Goal: Task Accomplishment & Management: Complete application form

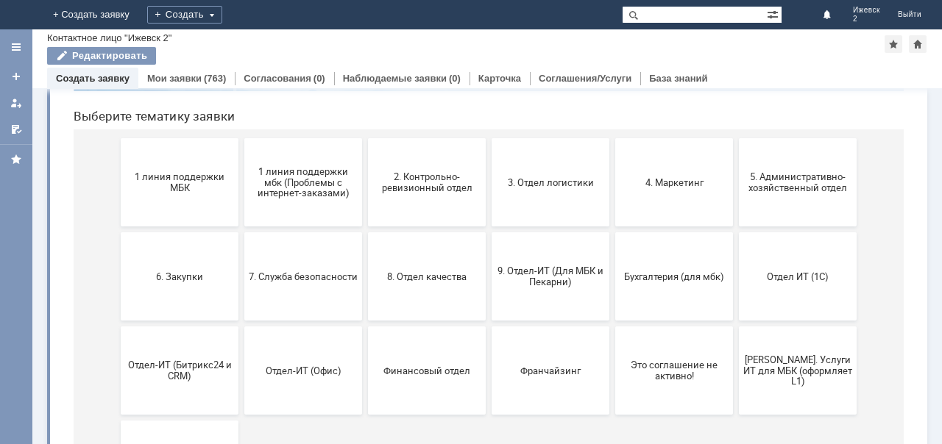
scroll to position [147, 0]
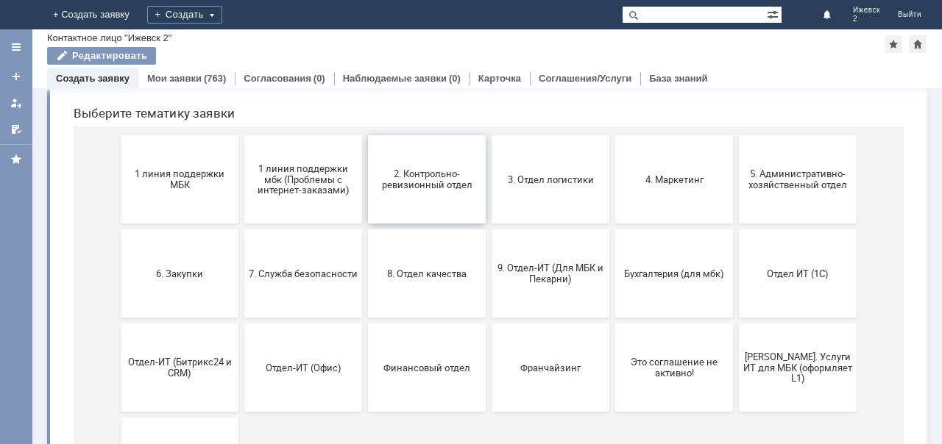
click at [413, 185] on span "2. Контрольно-ревизионный отдел" at bounding box center [426, 179] width 109 height 22
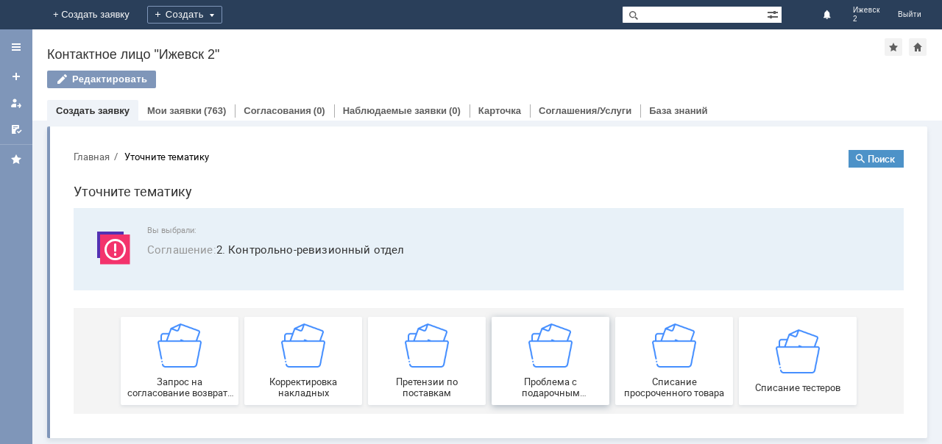
click at [558, 366] on img at bounding box center [550, 346] width 44 height 44
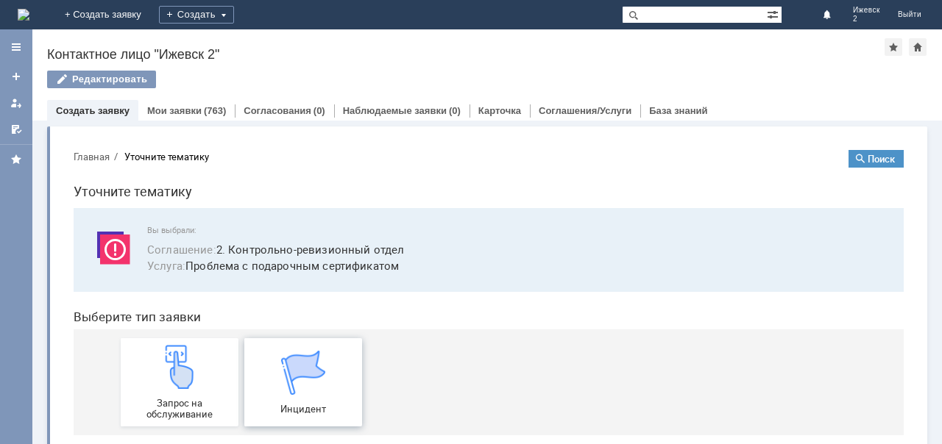
click at [297, 383] on img at bounding box center [303, 373] width 44 height 44
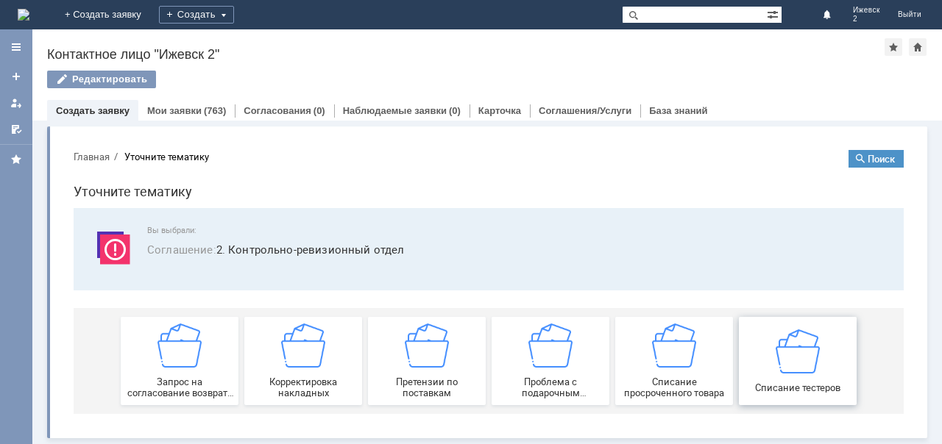
click at [800, 353] on img at bounding box center [797, 351] width 44 height 44
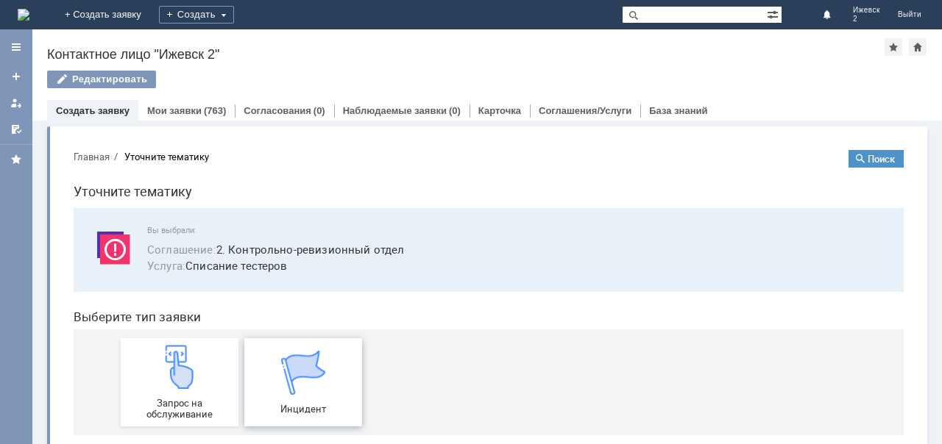
click at [300, 388] on img at bounding box center [303, 373] width 44 height 44
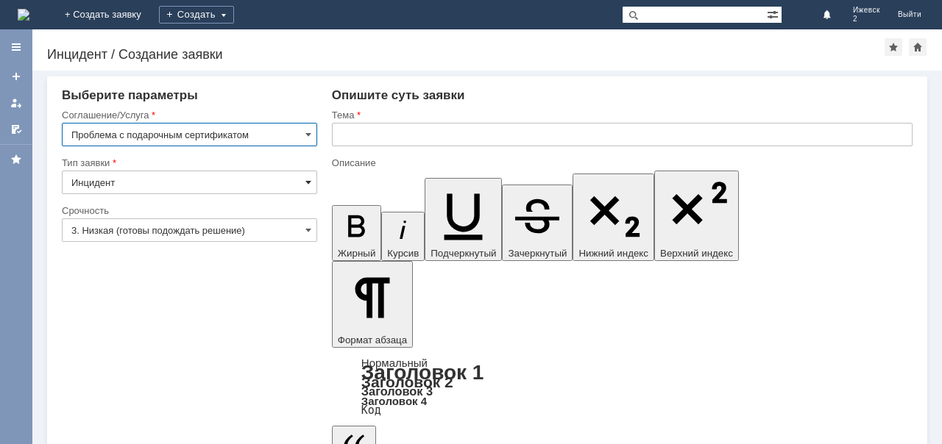
click at [309, 179] on span at bounding box center [308, 183] width 6 height 12
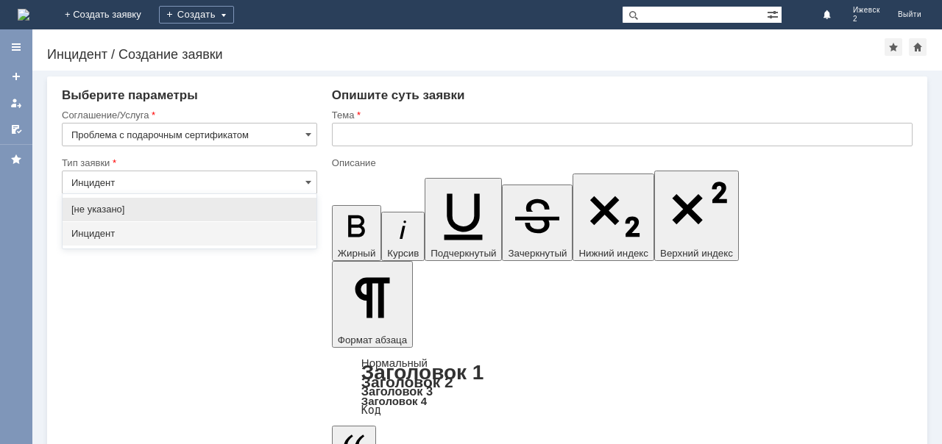
click at [112, 185] on input "Инцидент" at bounding box center [189, 183] width 255 height 24
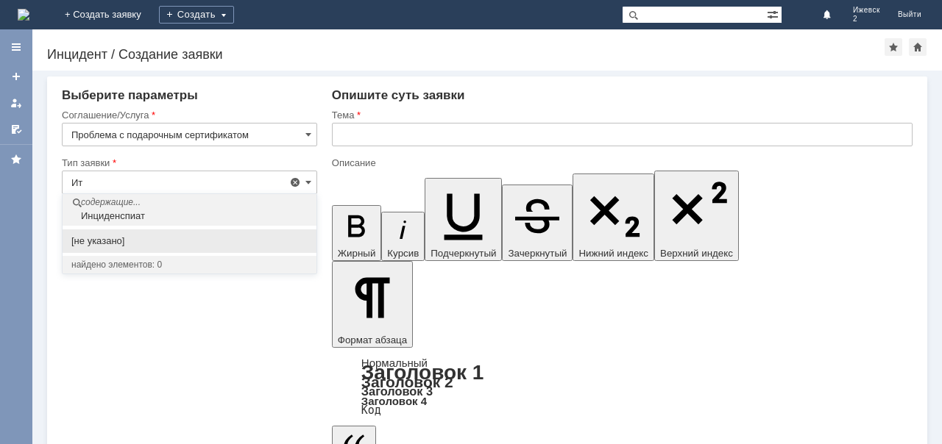
type input "т"
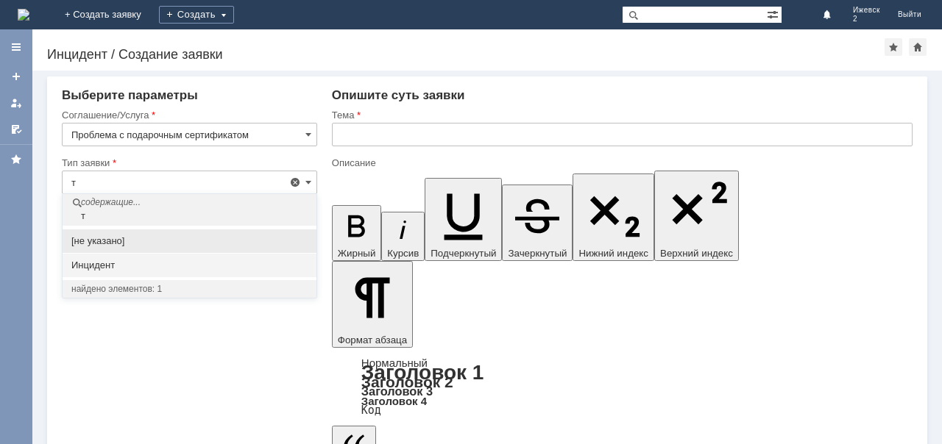
click at [82, 177] on input "т" at bounding box center [189, 183] width 255 height 24
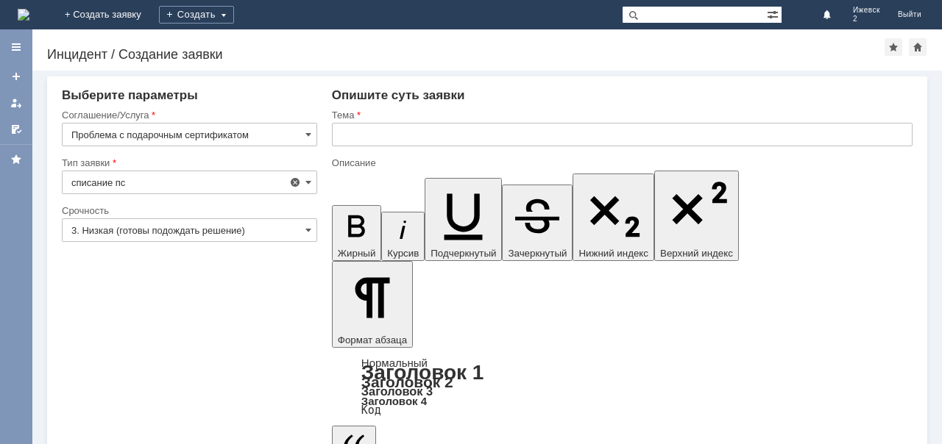
type input "Инцидент"
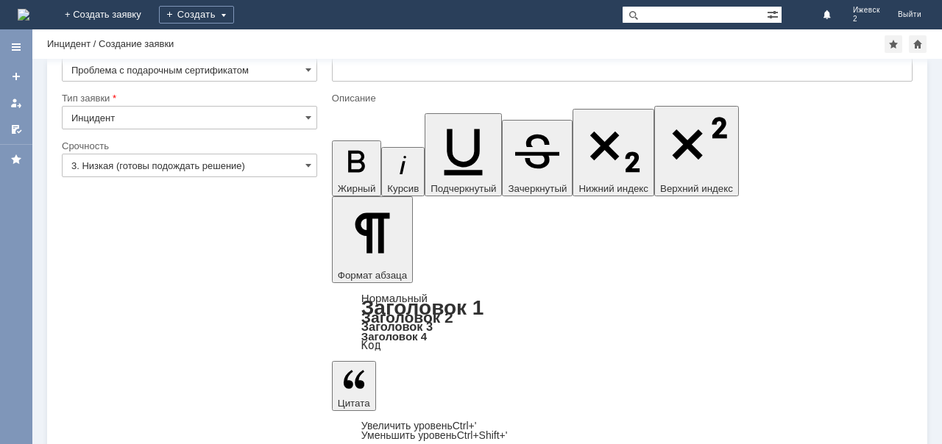
scroll to position [52, 0]
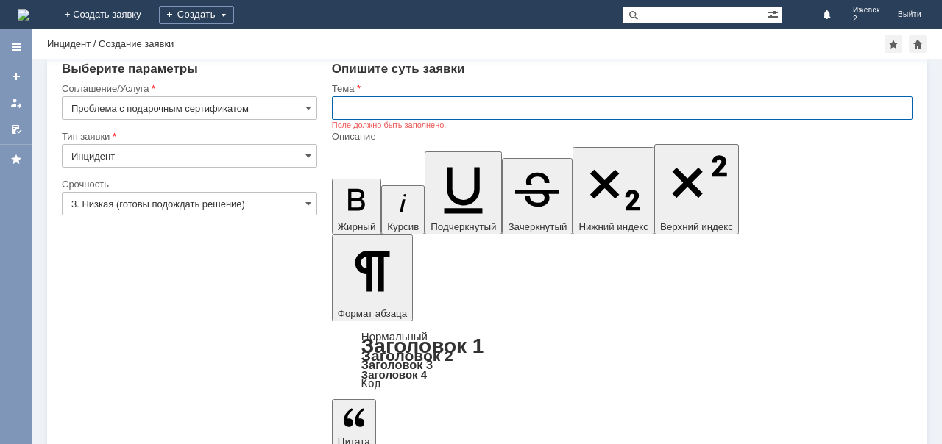
click at [362, 104] on input "text" at bounding box center [622, 108] width 580 height 24
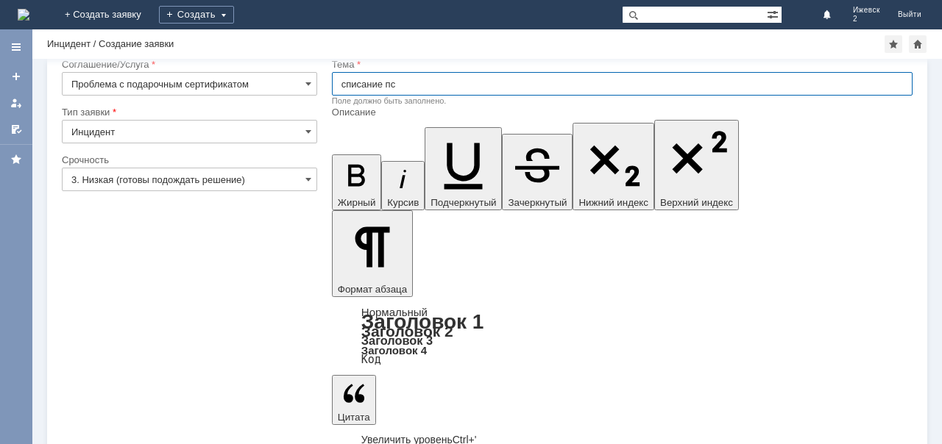
scroll to position [52, 0]
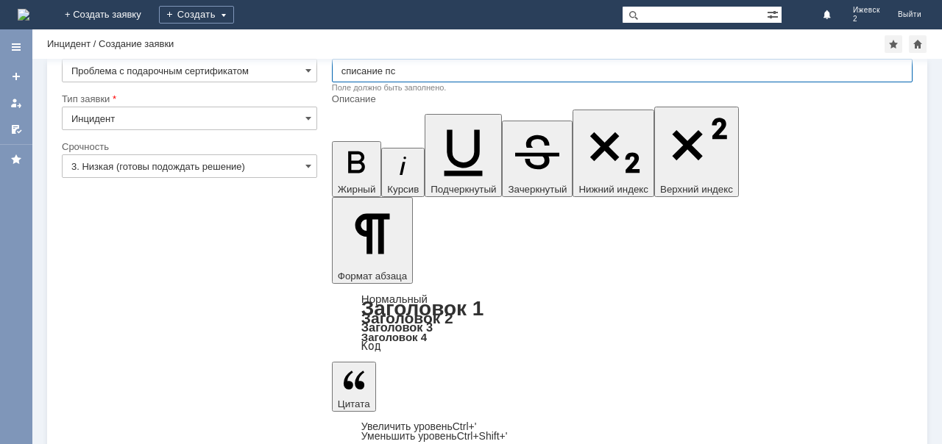
type input "списание пс"
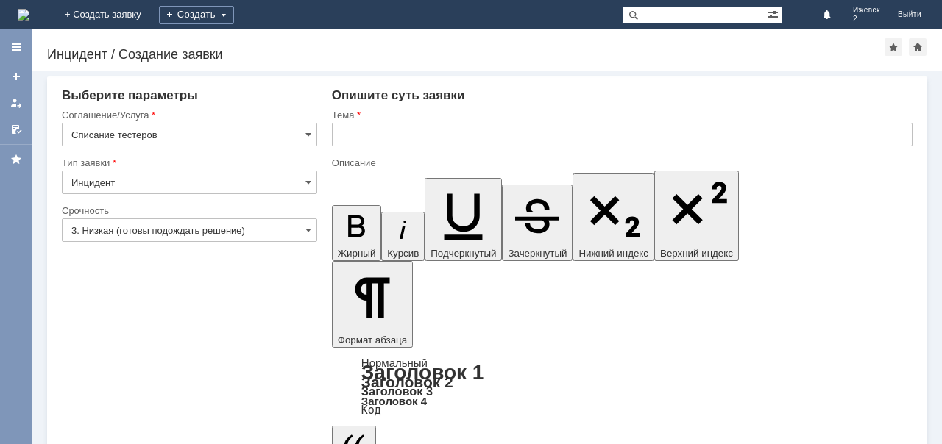
scroll to position [168, 0]
click at [335, 132] on input "text" at bounding box center [622, 135] width 580 height 24
type input "c"
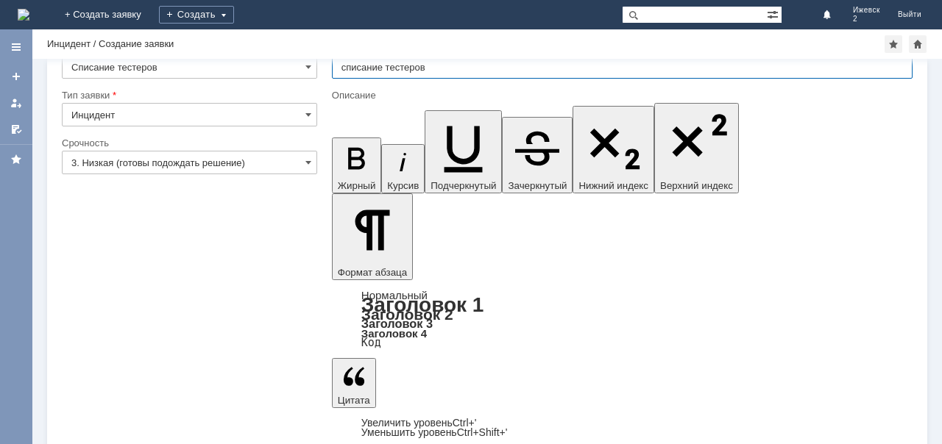
scroll to position [52, 0]
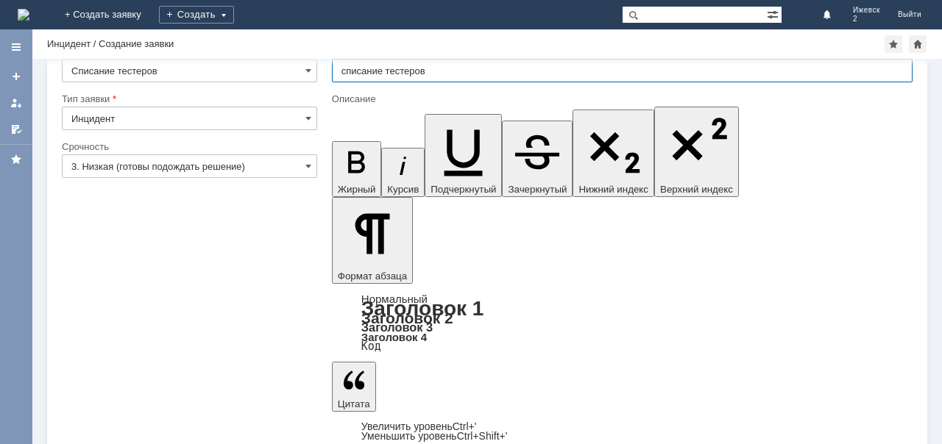
type input "списание тестеров"
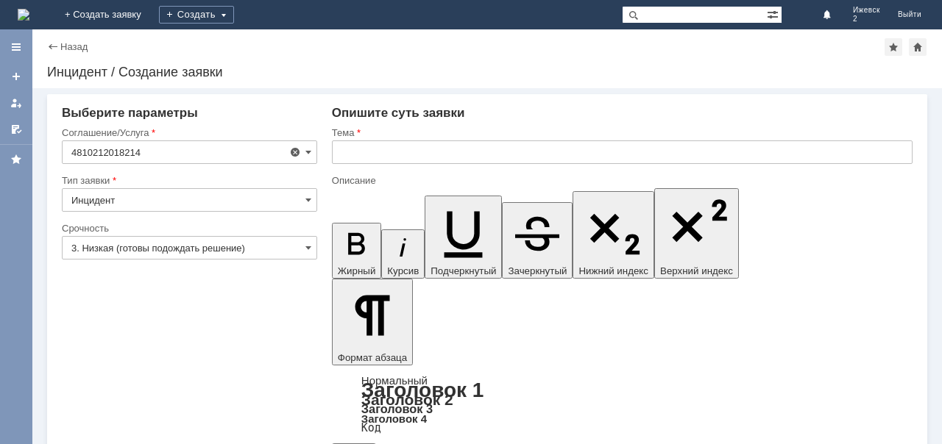
type input "Списание тестеров"
click at [306, 148] on span at bounding box center [308, 152] width 6 height 12
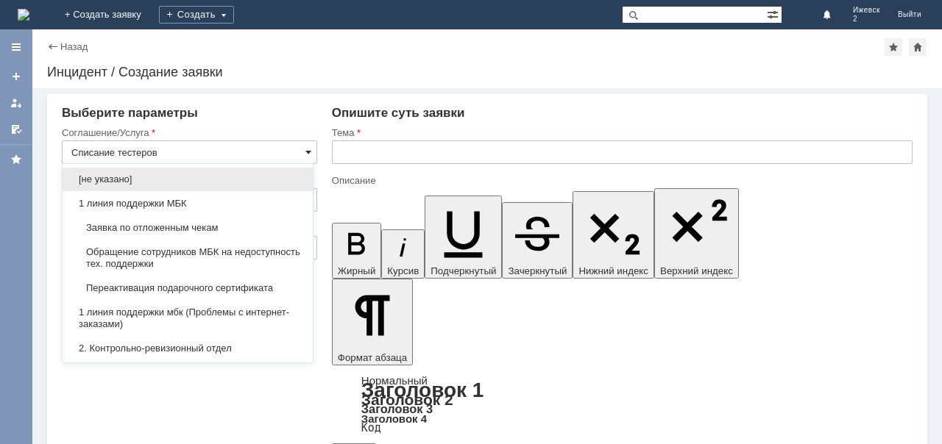
scroll to position [219, 0]
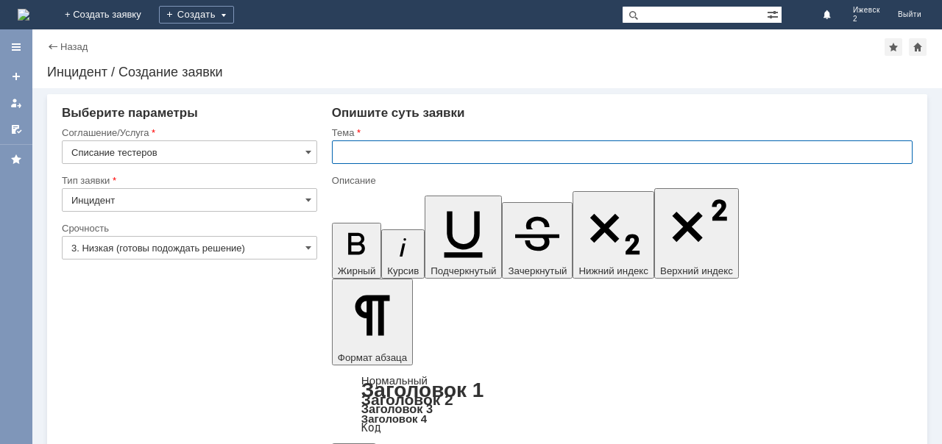
click at [355, 155] on input "text" at bounding box center [622, 153] width 580 height 24
type input "Списание тестеров"
type input "списание тестеров"
click at [305, 194] on span at bounding box center [308, 200] width 6 height 12
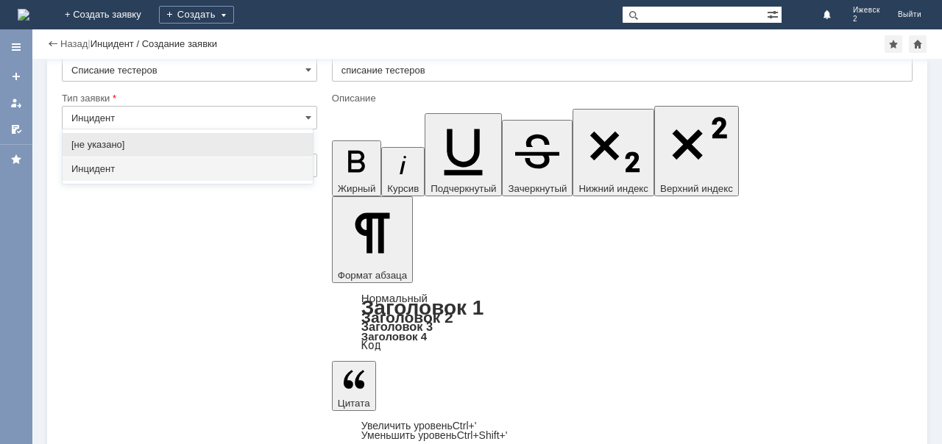
scroll to position [52, 0]
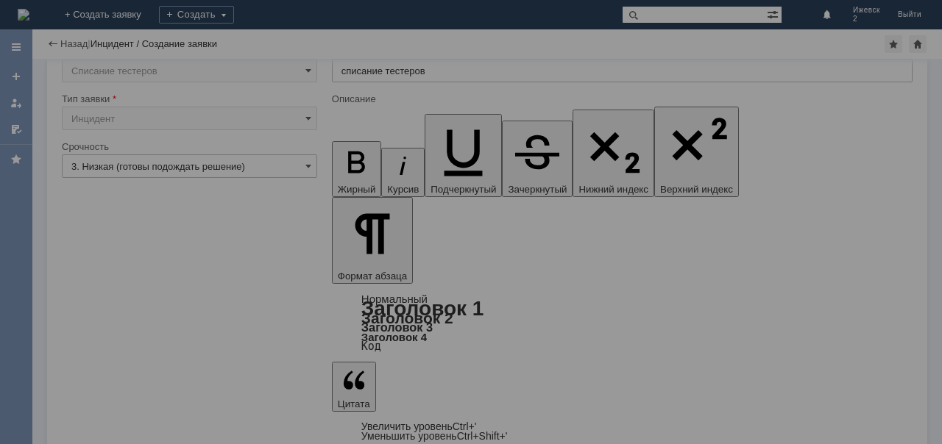
type input "Инцидент"
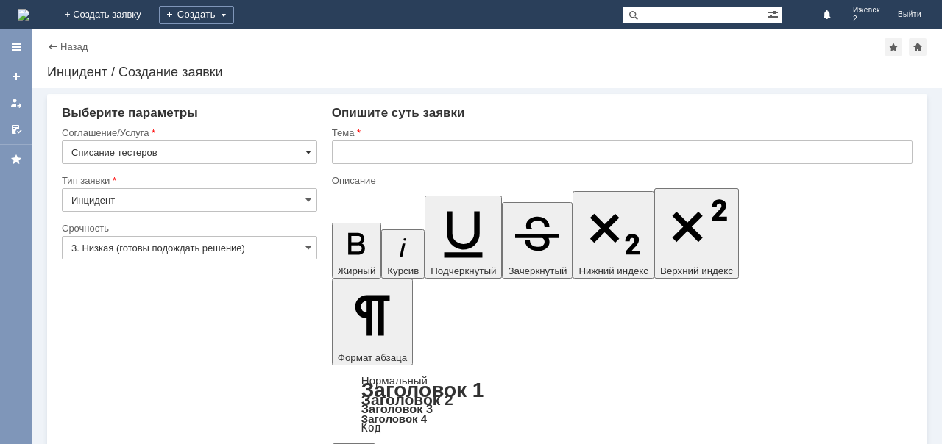
click at [309, 147] on span at bounding box center [308, 152] width 6 height 12
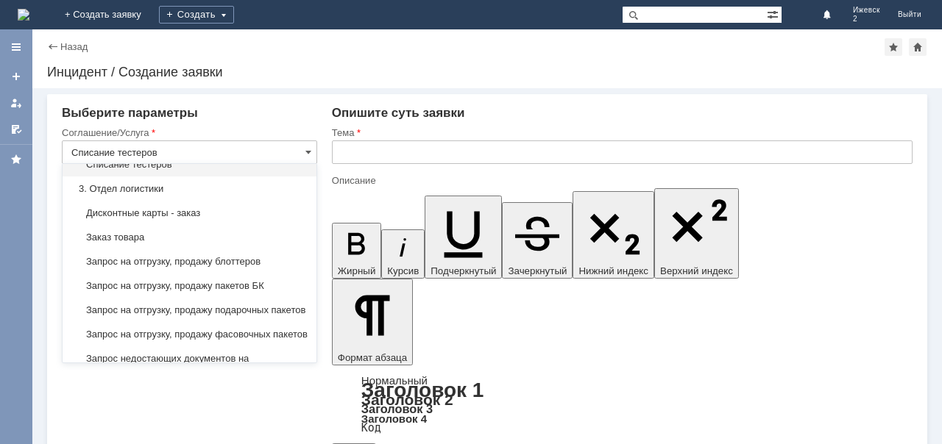
scroll to position [306, 0]
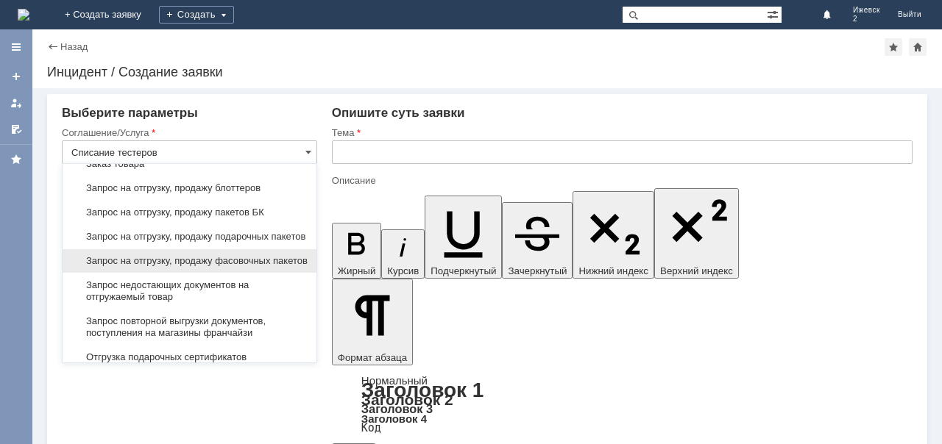
click at [277, 267] on span "Запрос на отгрузку, продажу фасовочных пакетов" at bounding box center [189, 261] width 236 height 12
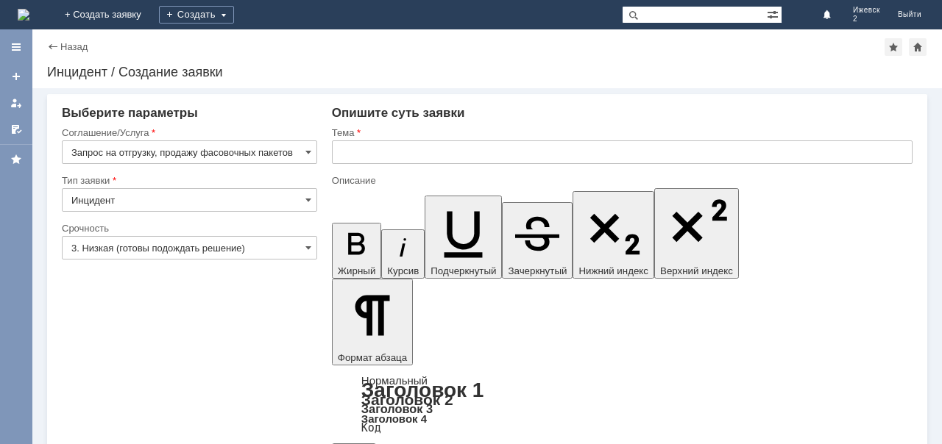
type input "Запрос на отгрузку, продажу фасовочных пакетов"
click at [307, 200] on span at bounding box center [308, 200] width 6 height 12
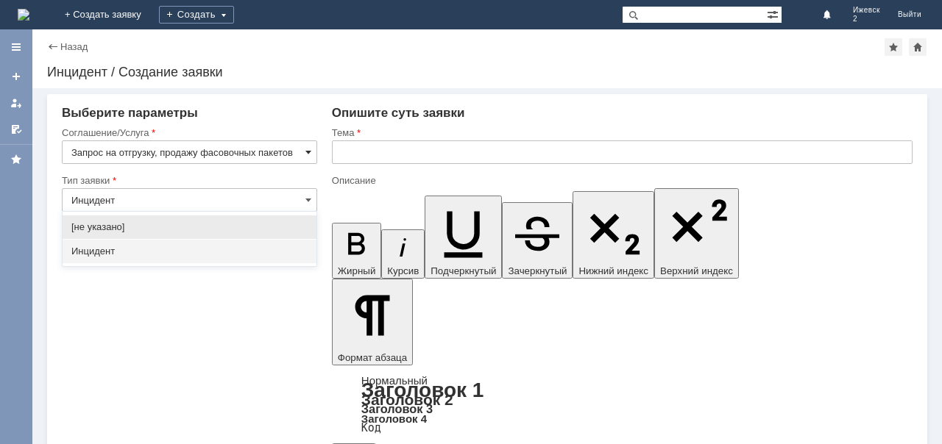
click at [308, 153] on span at bounding box center [308, 152] width 6 height 12
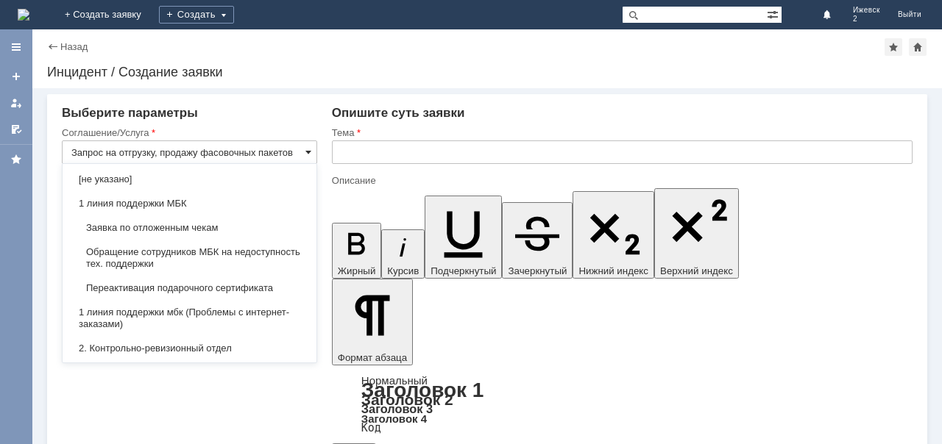
scroll to position [400, 0]
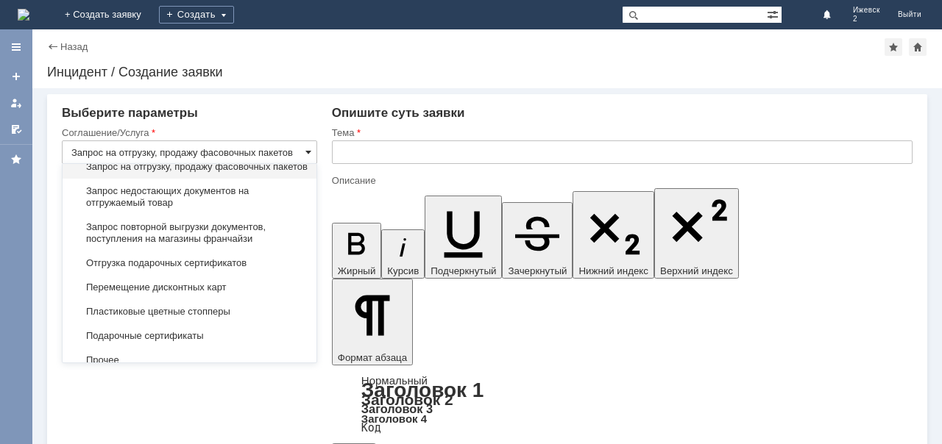
type input "Инцидент"
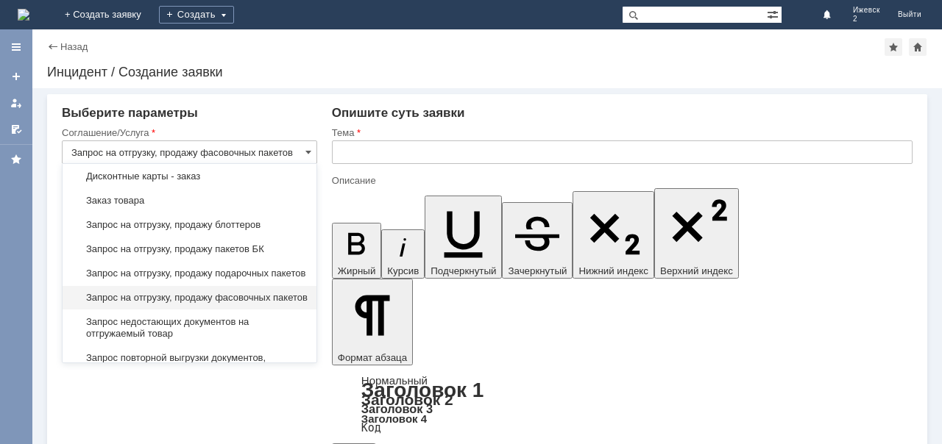
scroll to position [294, 0]
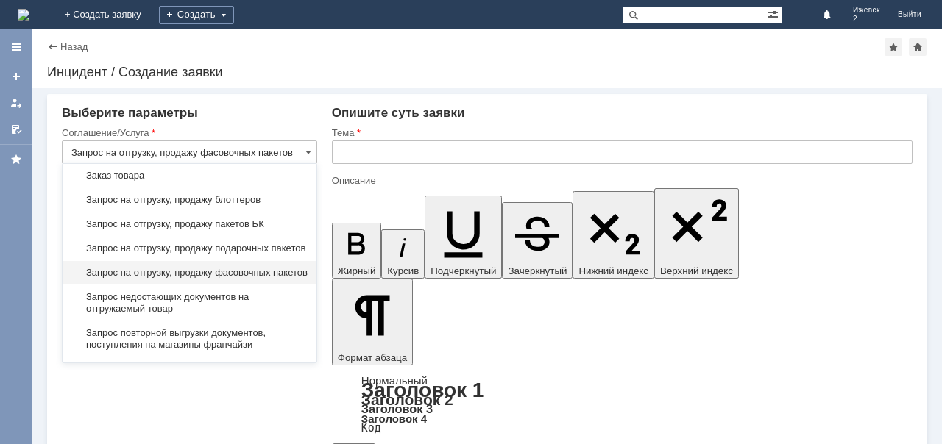
click at [246, 279] on span "Запрос на отгрузку, продажу фасовочных пакетов" at bounding box center [189, 273] width 236 height 12
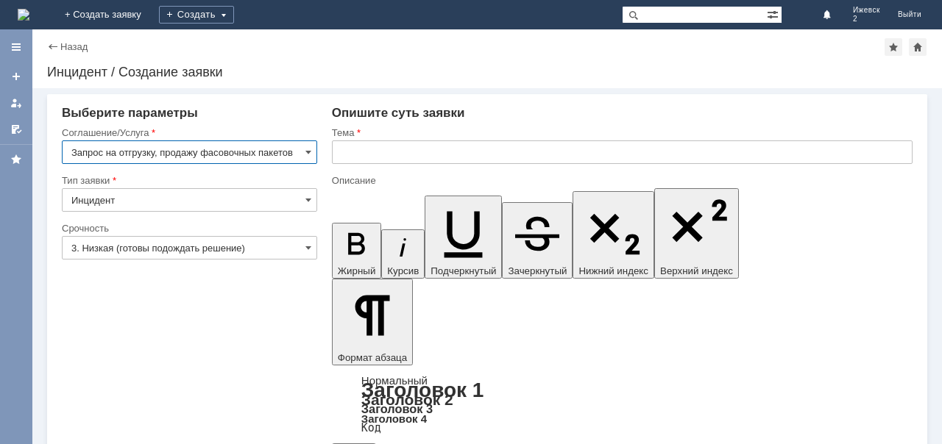
type input "Запрос на отгрузку, продажу фасовочных пакетов"
click at [297, 119] on div "Выберите параметры" at bounding box center [189, 113] width 255 height 15
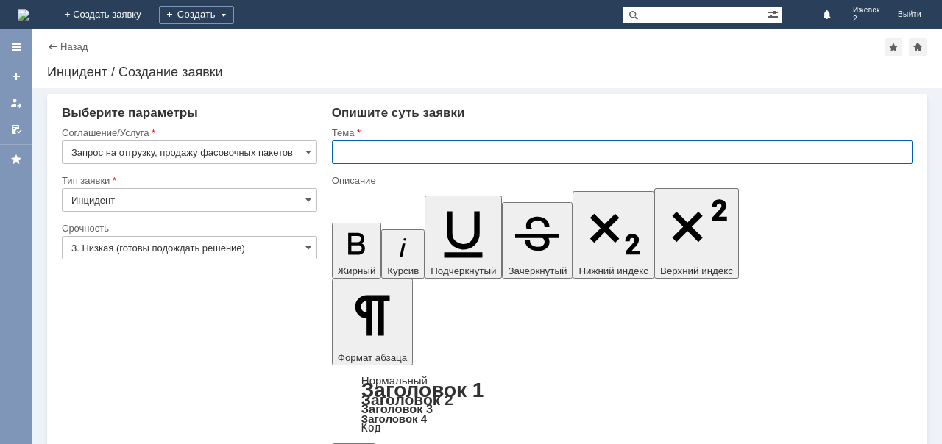
click at [352, 149] on input "text" at bounding box center [622, 153] width 580 height 24
type input "фасовочные пакеты"
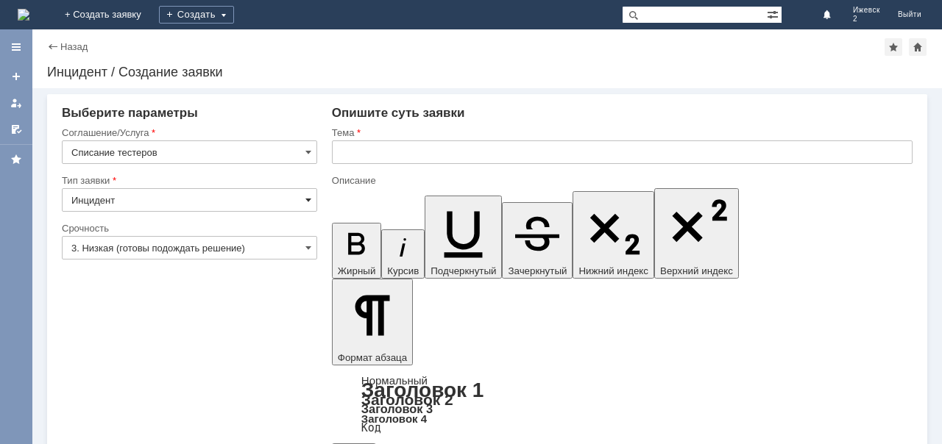
click at [305, 200] on span at bounding box center [308, 200] width 6 height 12
click at [307, 151] on span at bounding box center [308, 152] width 6 height 12
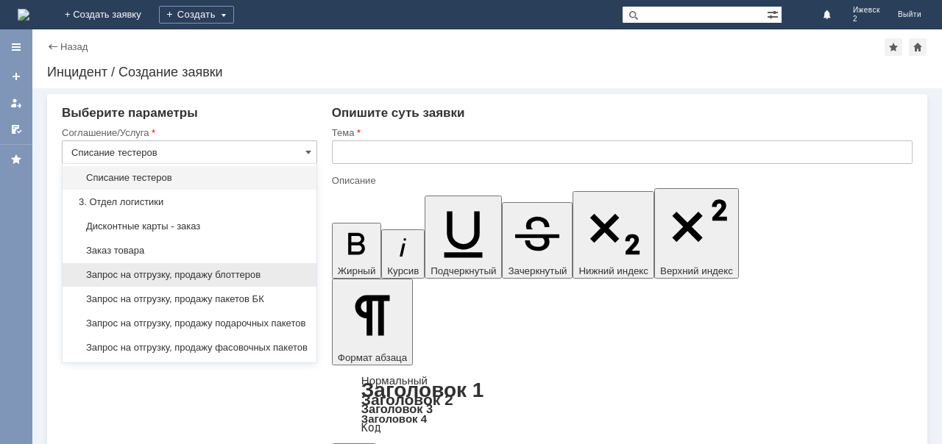
type input "Инцидент"
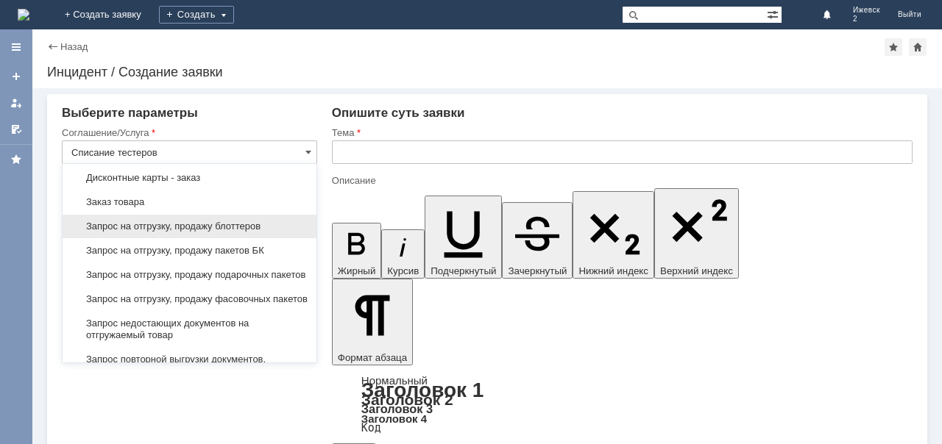
scroll to position [293, 0]
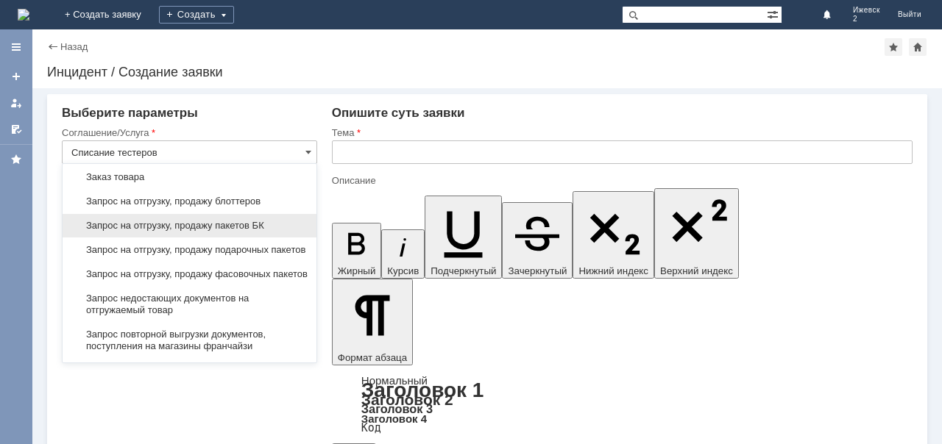
click at [252, 222] on span "Запрос на отгрузку, продажу пакетов БК" at bounding box center [189, 226] width 236 height 12
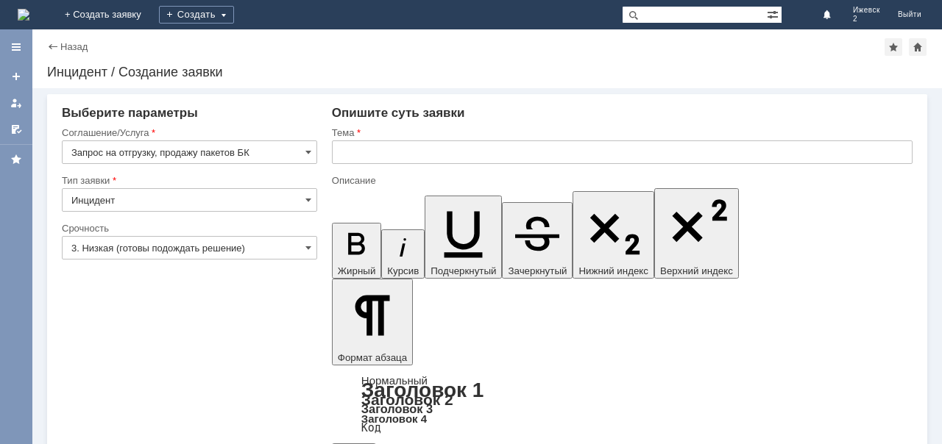
type input "Запрос на отгрузку, продажу пакетов БК"
click at [353, 153] on input "text" at bounding box center [622, 153] width 580 height 24
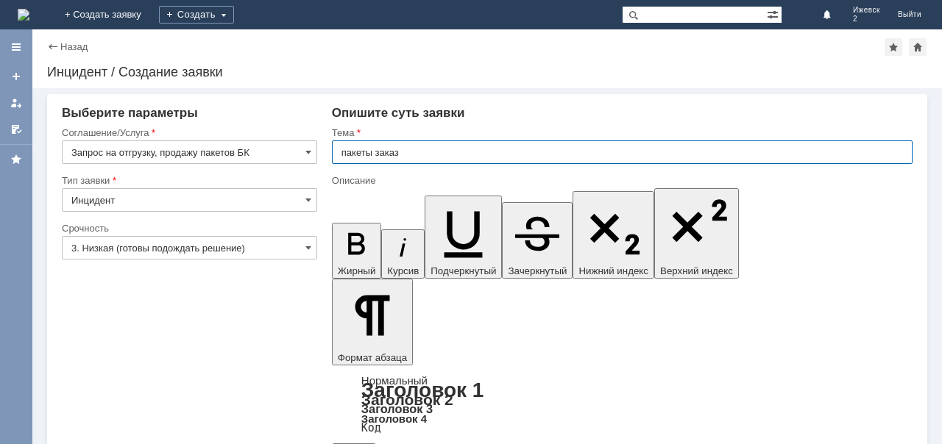
type input "пакеты заказ"
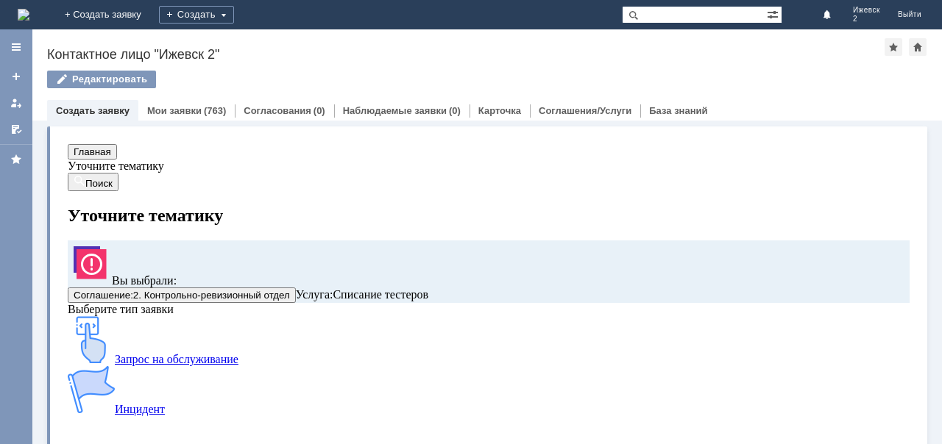
click at [115, 372] on img at bounding box center [91, 389] width 47 height 47
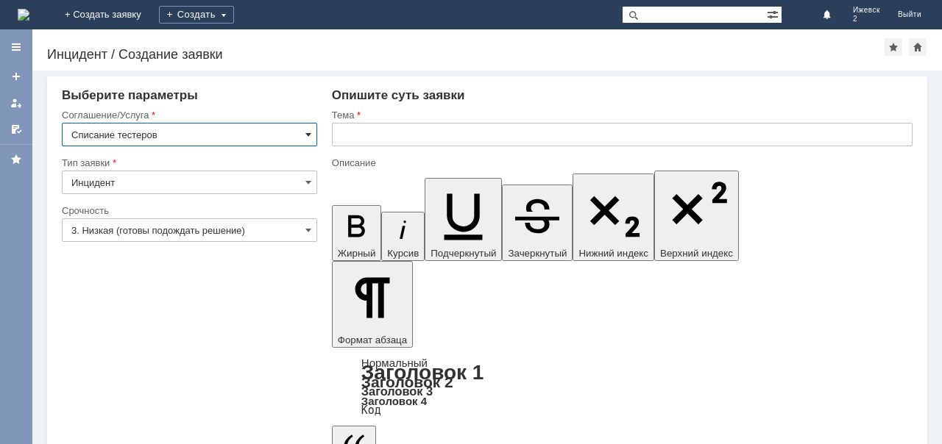
click at [308, 134] on span at bounding box center [308, 135] width 6 height 12
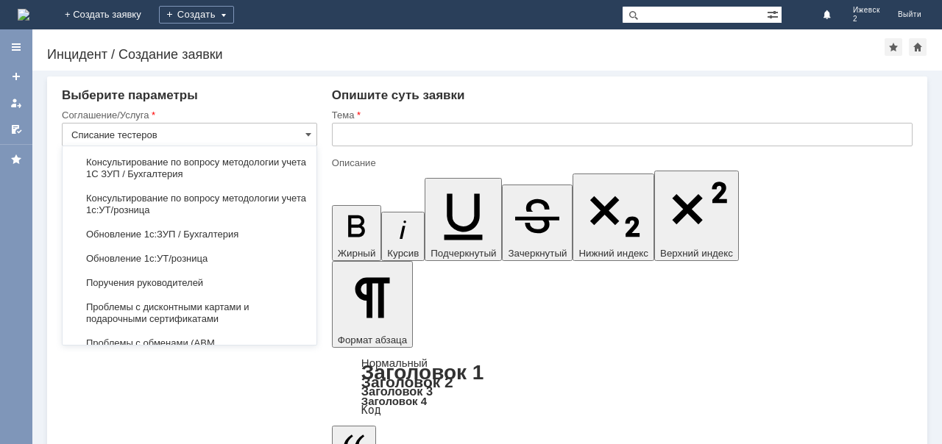
scroll to position [2055, 0]
